Goal: Find specific page/section: Find specific page/section

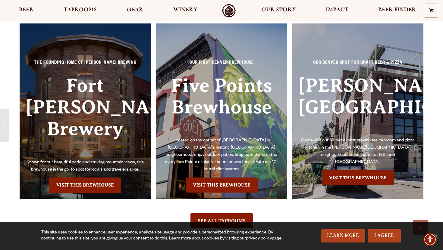
scroll to position [432, 0]
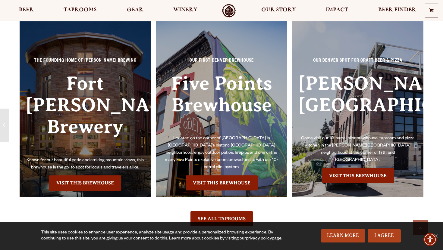
click at [92, 94] on h3 "Fort [PERSON_NAME] Brewery" at bounding box center [85, 115] width 119 height 85
click at [78, 176] on link "Visit this Brewhouse" at bounding box center [85, 183] width 72 height 15
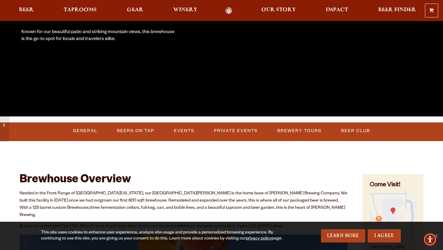
scroll to position [133, 0]
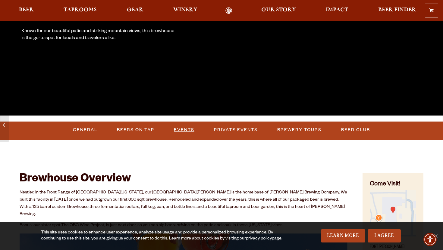
click at [183, 129] on link "Events" at bounding box center [183, 130] width 25 height 14
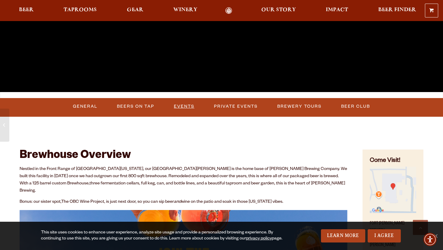
scroll to position [158, 0]
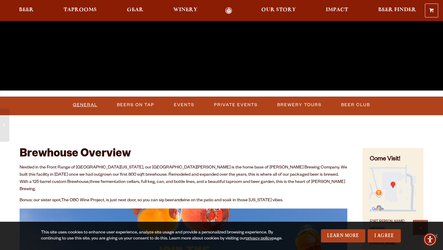
click at [77, 103] on link "General" at bounding box center [84, 105] width 29 height 14
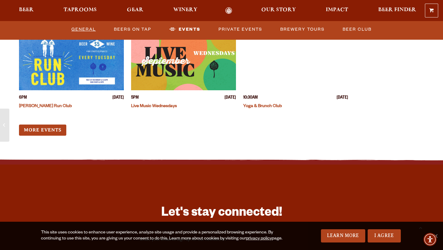
scroll to position [2357, 0]
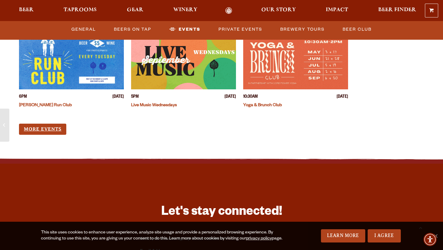
click at [33, 124] on link "More Events" at bounding box center [42, 129] width 47 height 11
